Goal: Task Accomplishment & Management: Use online tool/utility

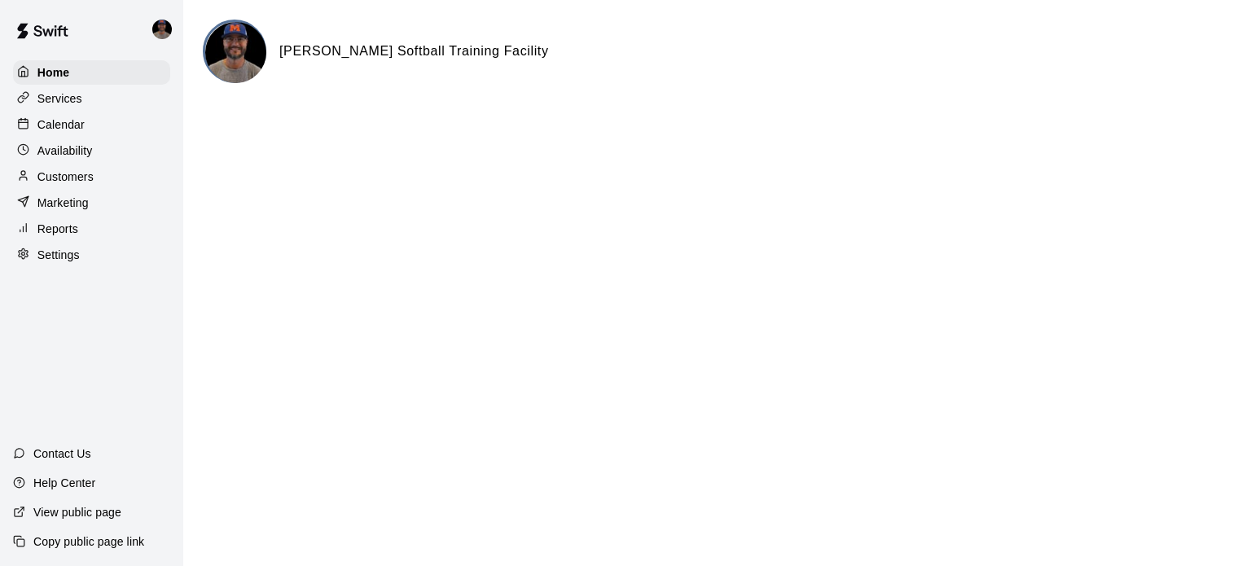
click at [86, 132] on div "Calendar" at bounding box center [91, 124] width 157 height 24
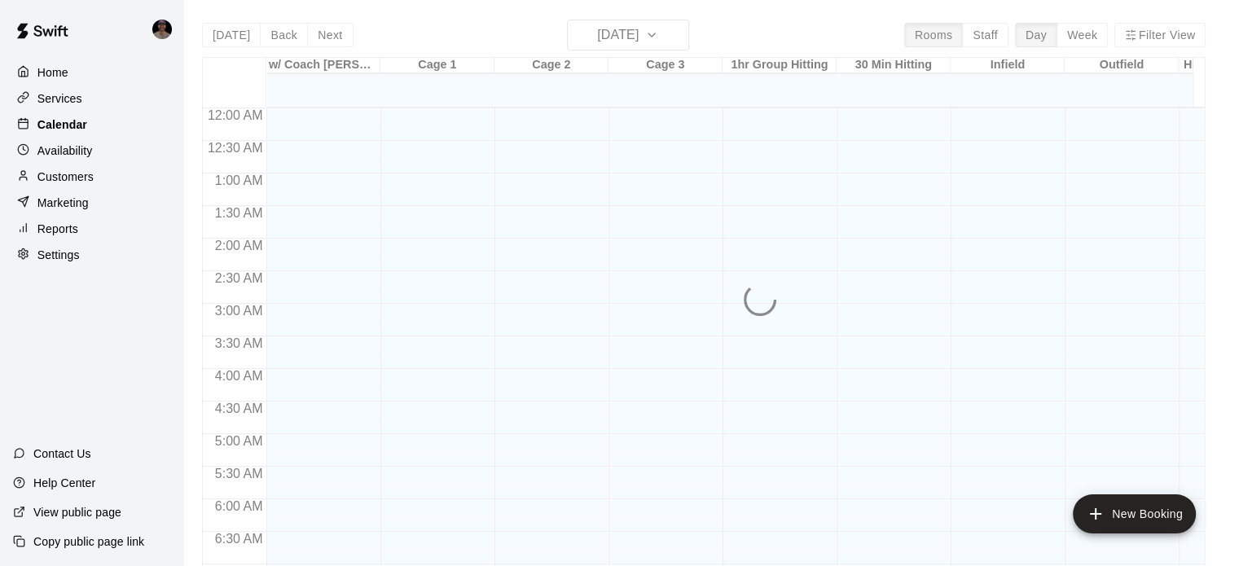
scroll to position [1037, 0]
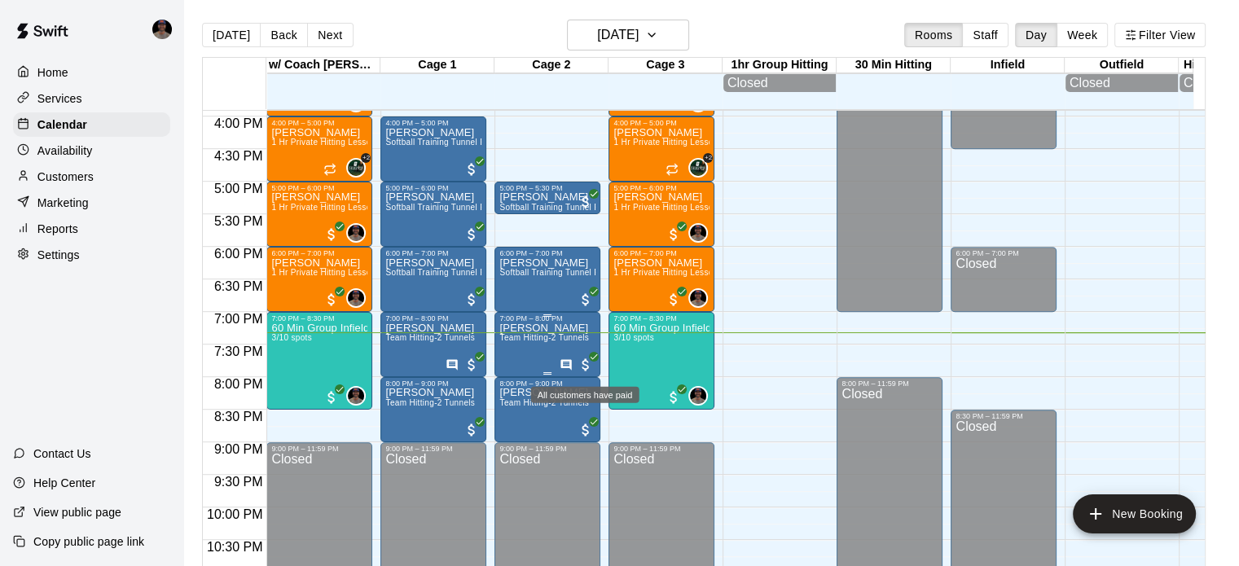
click at [582, 363] on span "All customers have paid" at bounding box center [586, 365] width 16 height 16
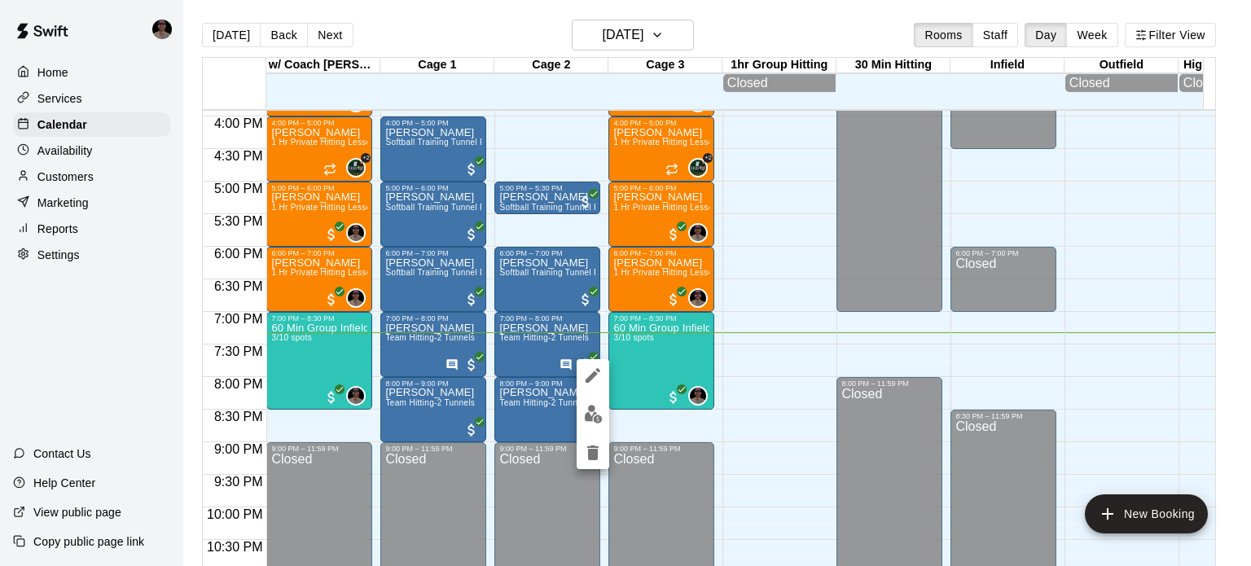
click at [91, 185] on div at bounding box center [625, 283] width 1251 height 566
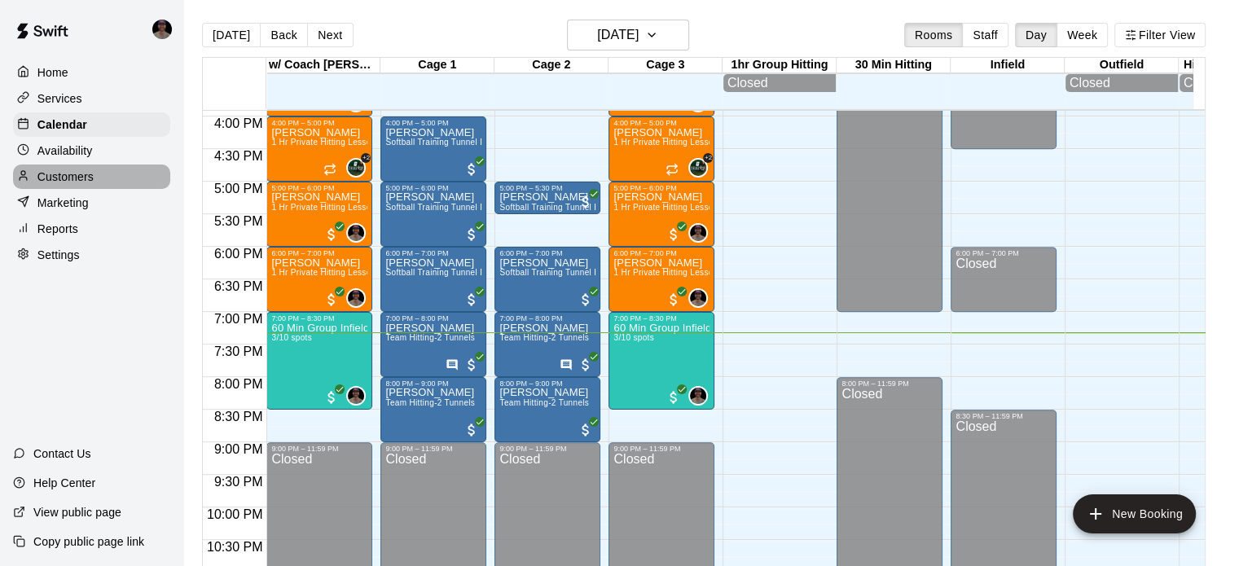
click at [79, 178] on p "Customers" at bounding box center [65, 177] width 56 height 16
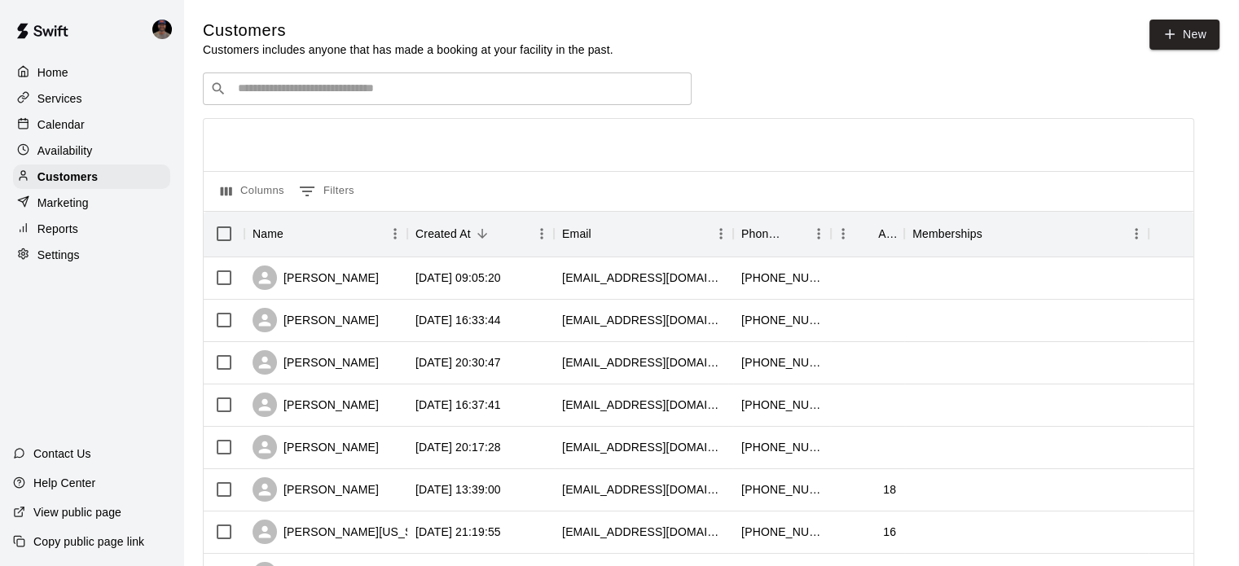
click at [340, 94] on input "Search customers by name or email" at bounding box center [458, 89] width 451 height 16
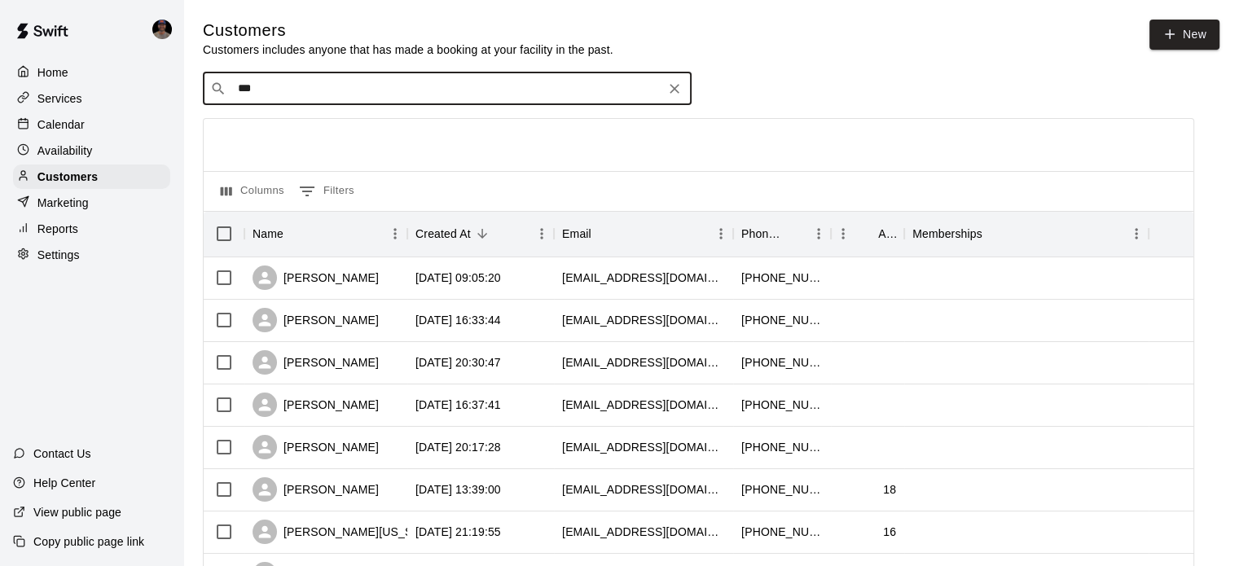
type input "****"
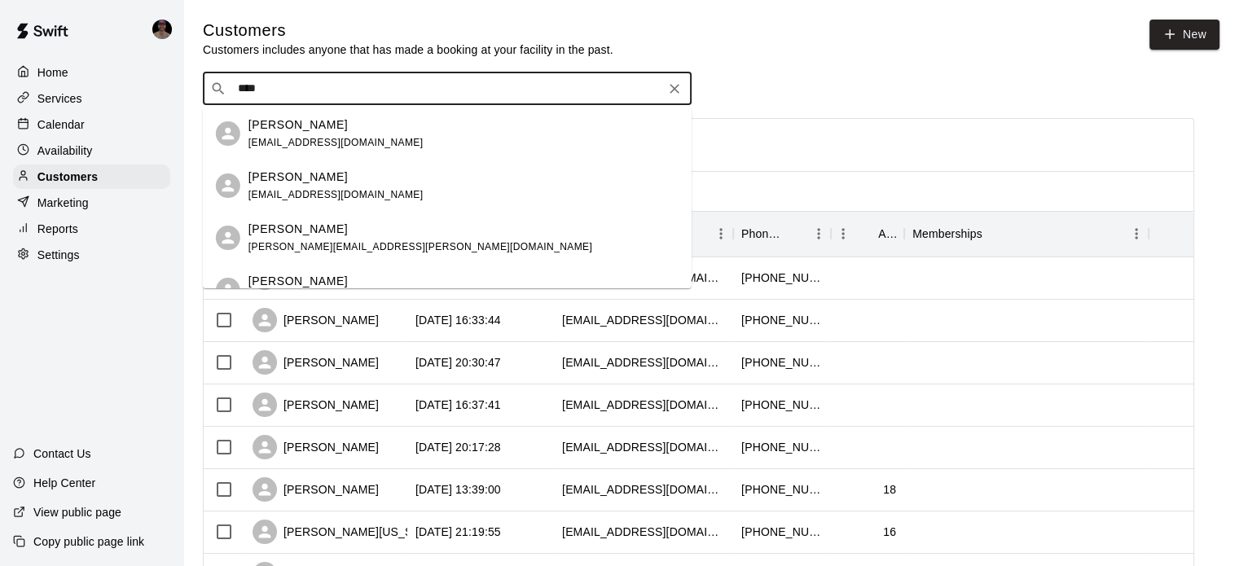
click at [254, 126] on p "[PERSON_NAME]" at bounding box center [297, 124] width 99 height 17
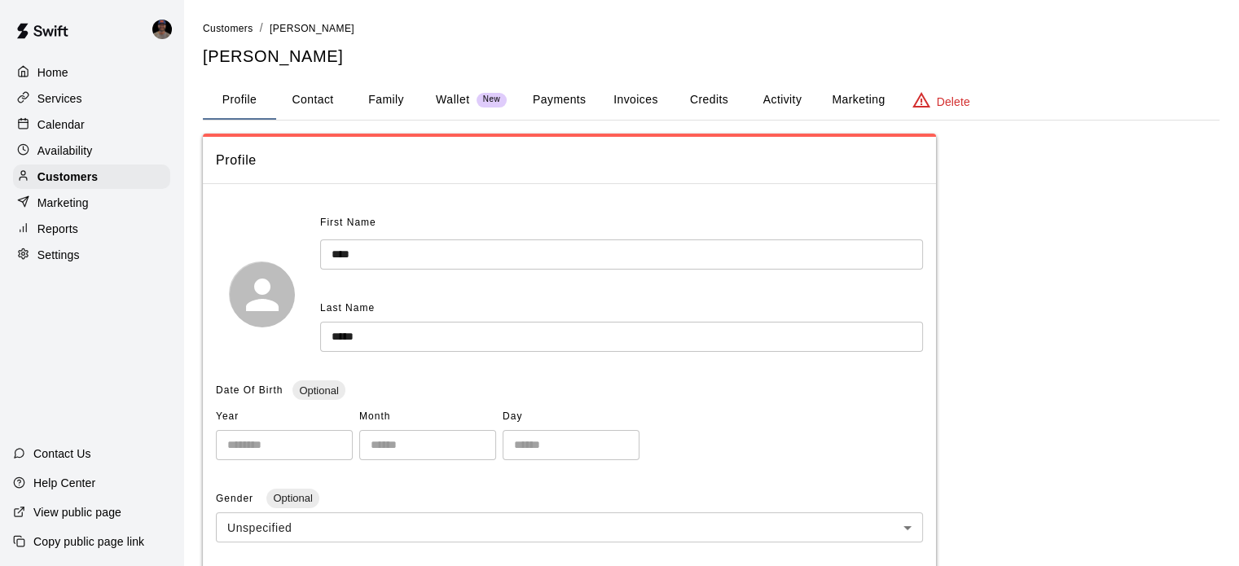
click at [569, 94] on button "Payments" at bounding box center [559, 100] width 79 height 39
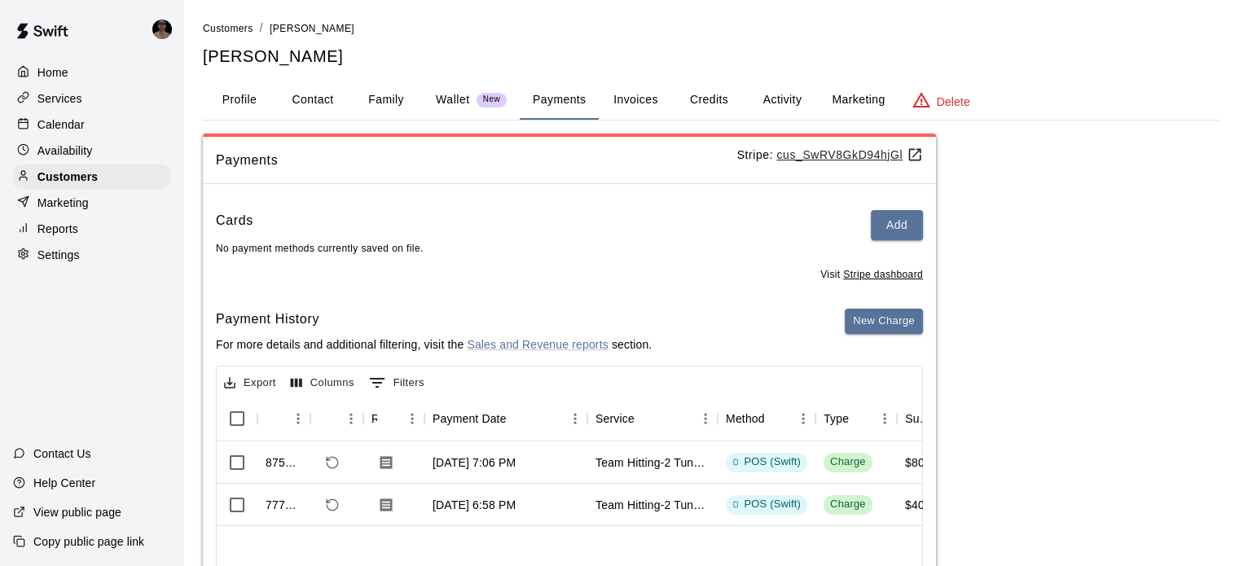
click at [75, 128] on p "Calendar" at bounding box center [60, 124] width 47 height 16
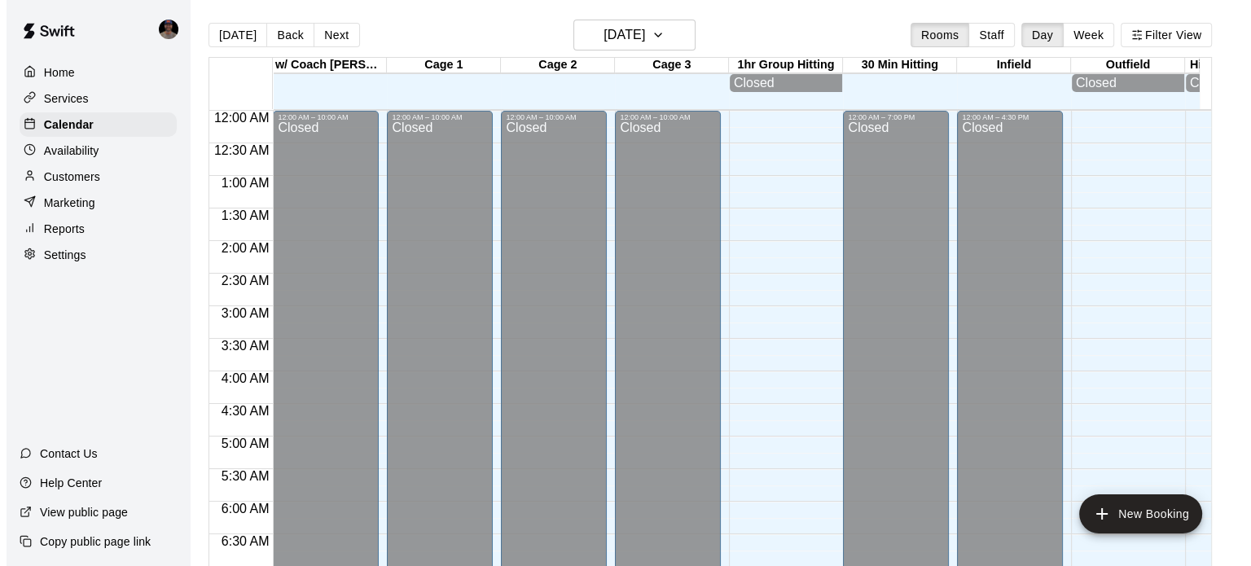
scroll to position [1037, 0]
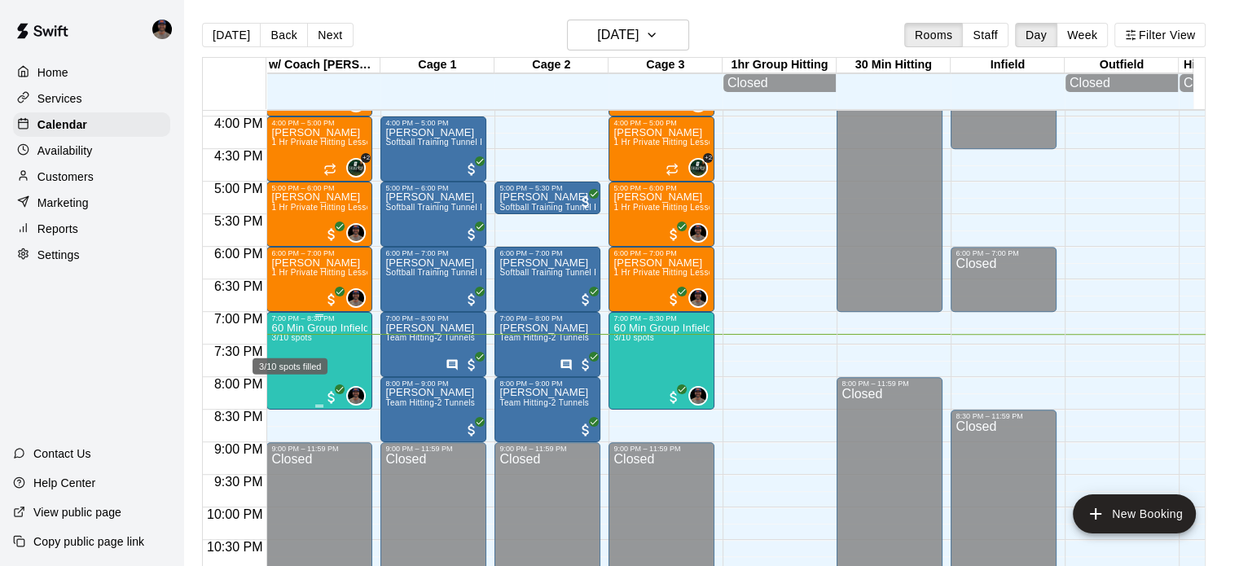
click at [296, 342] on span "3/10 spots" at bounding box center [291, 337] width 40 height 9
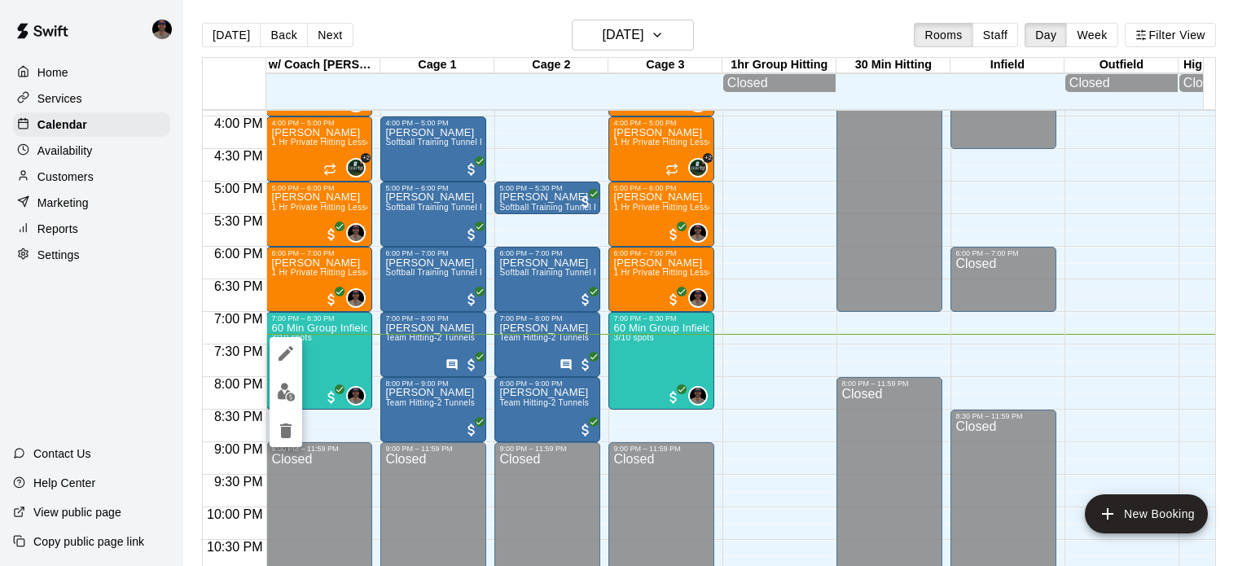
click at [268, 406] on div at bounding box center [625, 283] width 1251 height 566
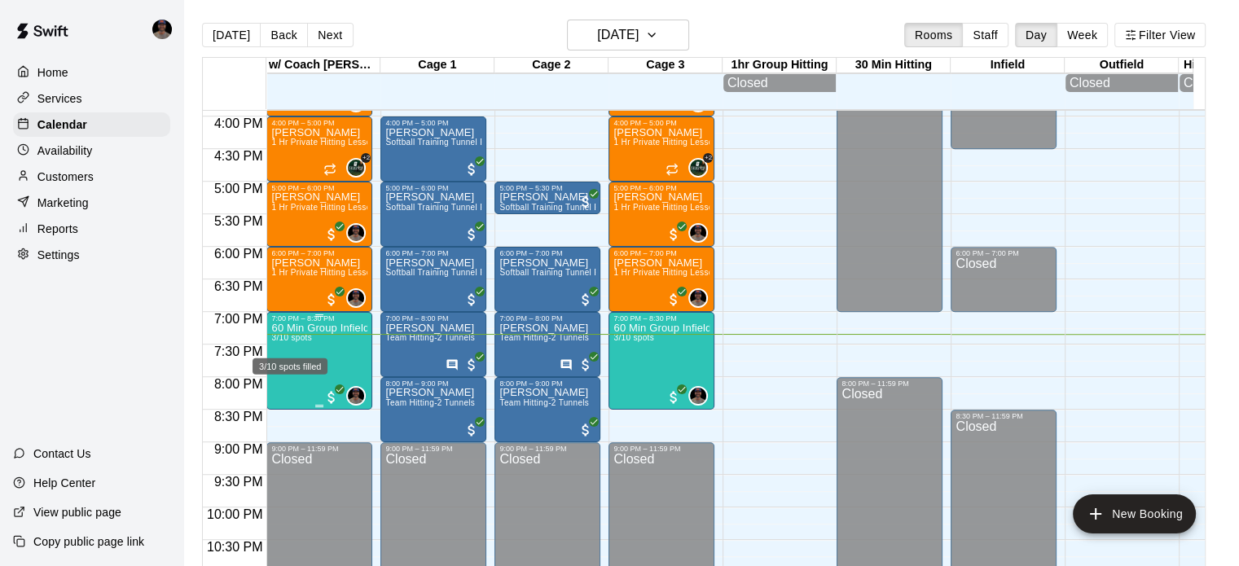
click at [288, 347] on div "3/10 spots filled" at bounding box center [290, 361] width 78 height 29
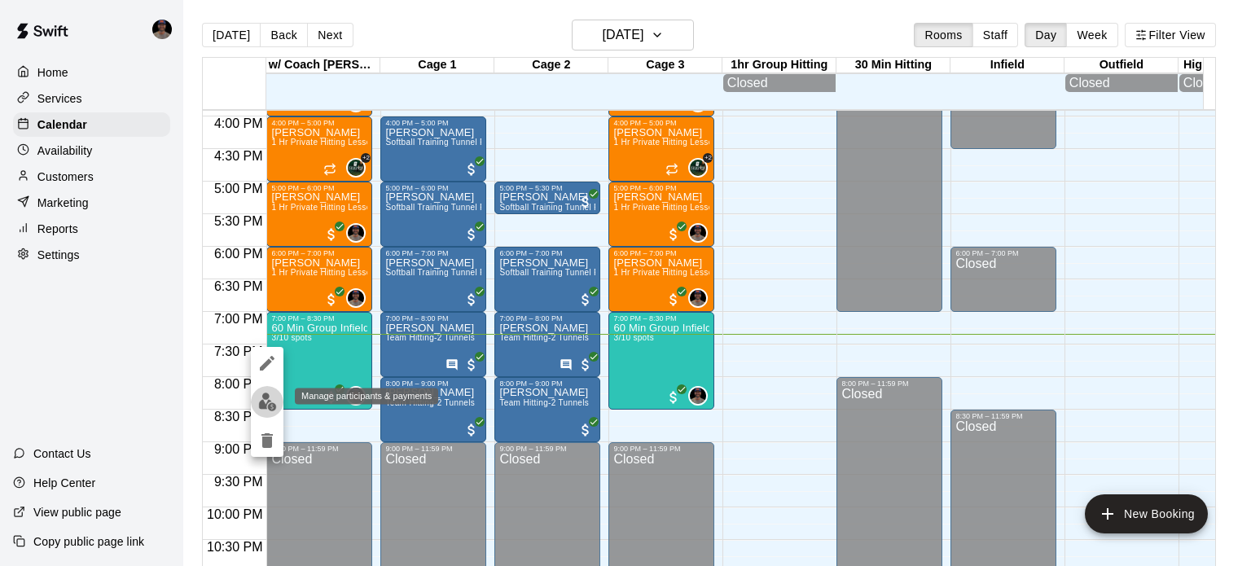
click at [266, 390] on button "edit" at bounding box center [267, 402] width 33 height 32
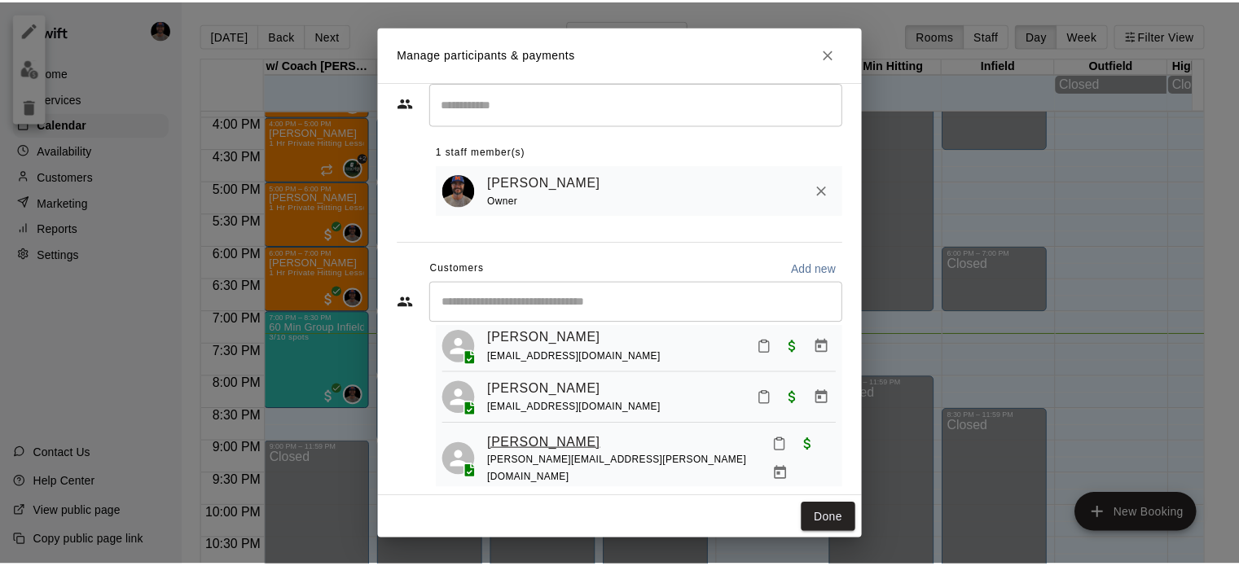
scroll to position [59, 0]
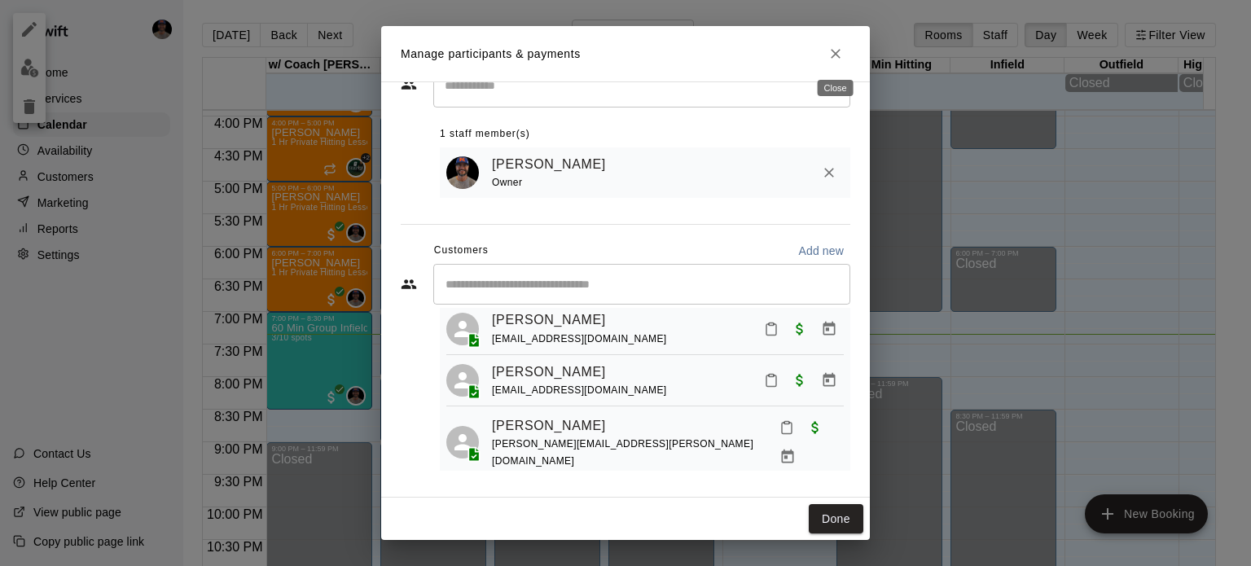
click at [831, 46] on icon "Close" at bounding box center [836, 54] width 16 height 16
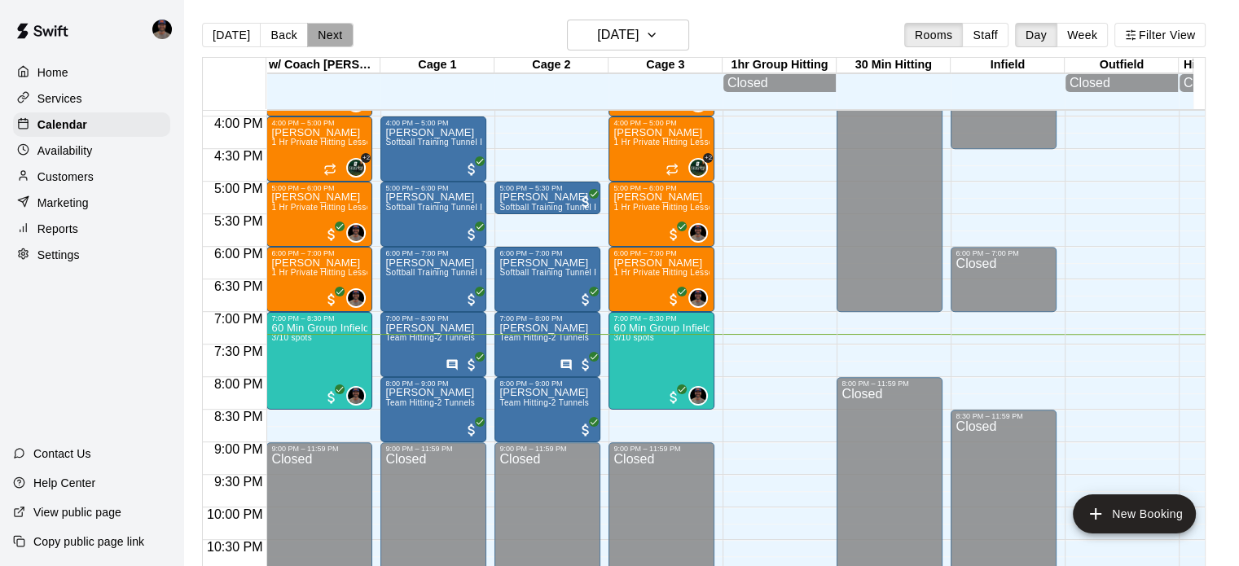
click at [321, 30] on button "Next" at bounding box center [330, 35] width 46 height 24
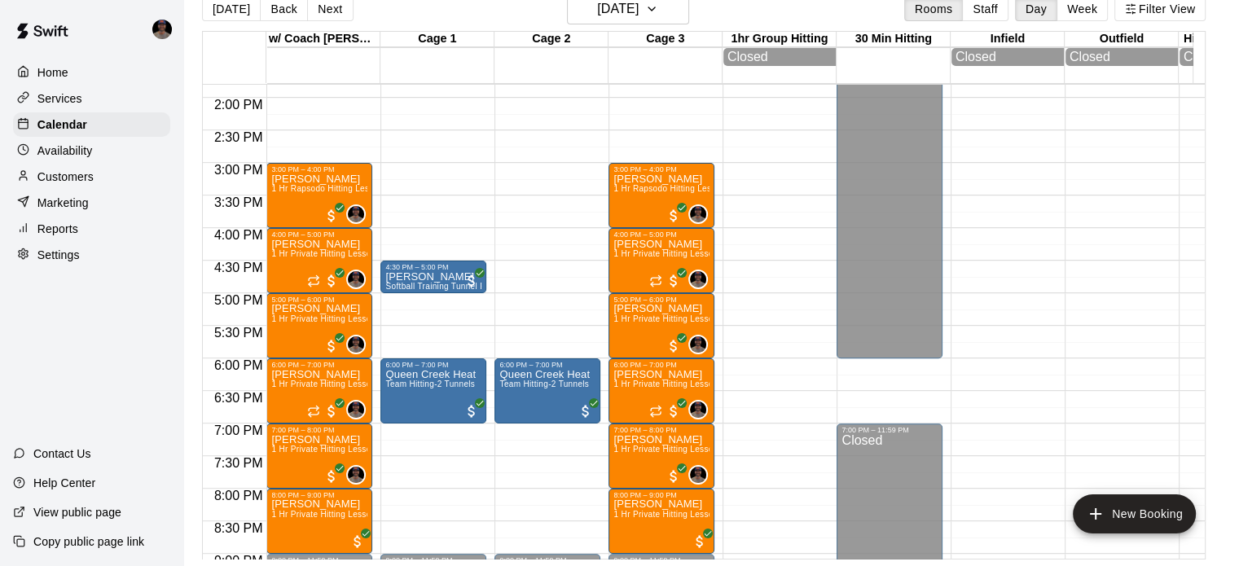
scroll to position [874, 0]
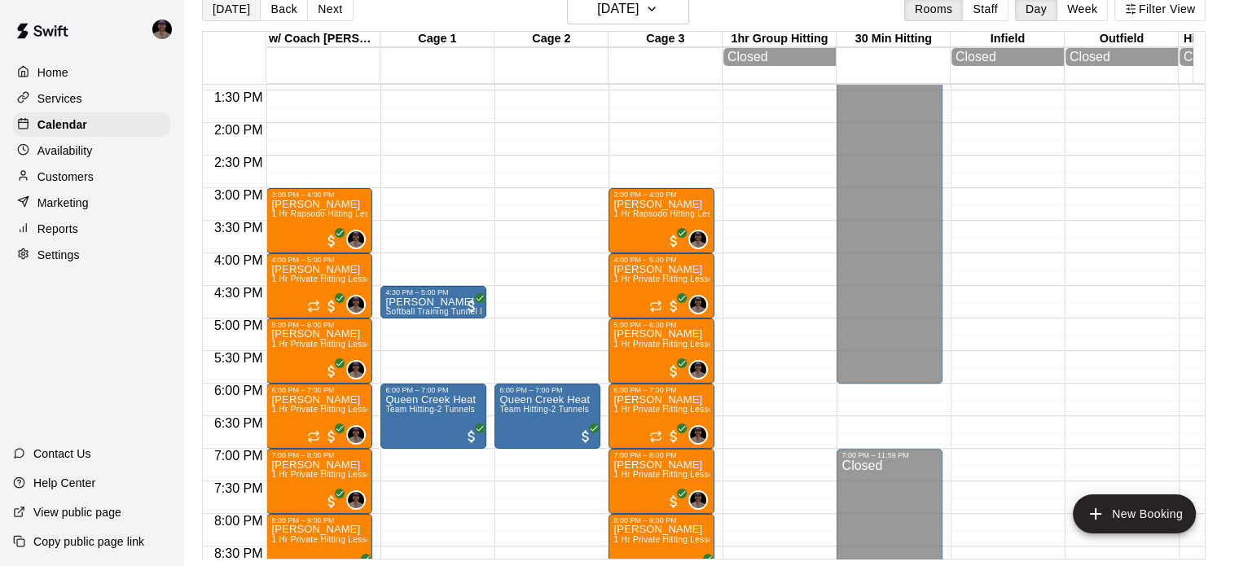
click at [224, 10] on button "[DATE]" at bounding box center [231, 9] width 59 height 24
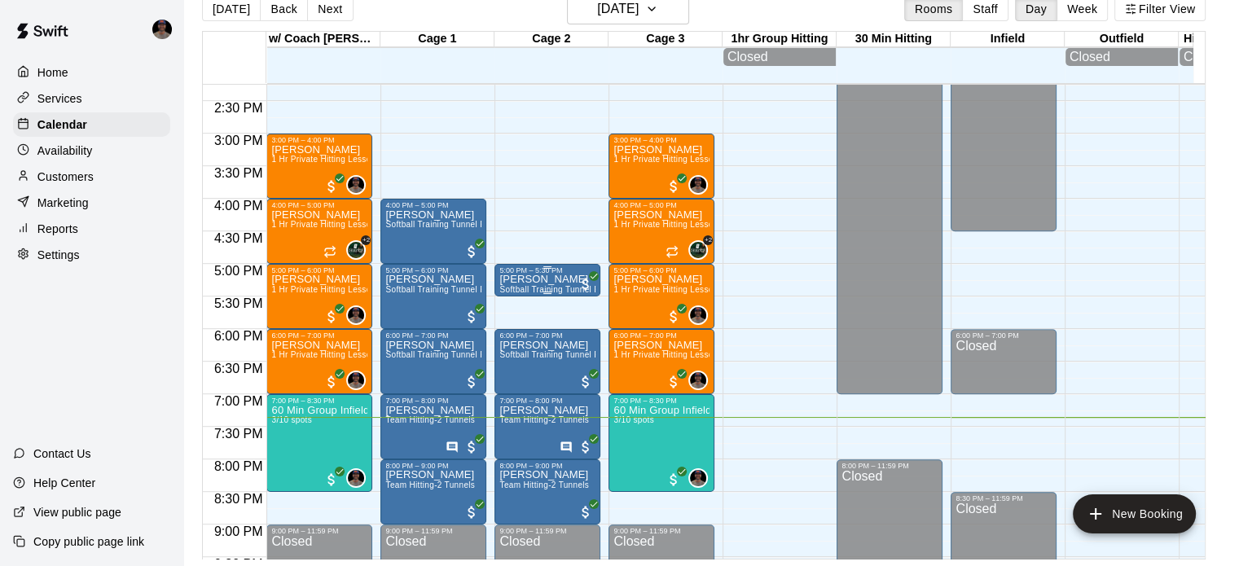
scroll to position [956, 0]
